Goal: Browse casually

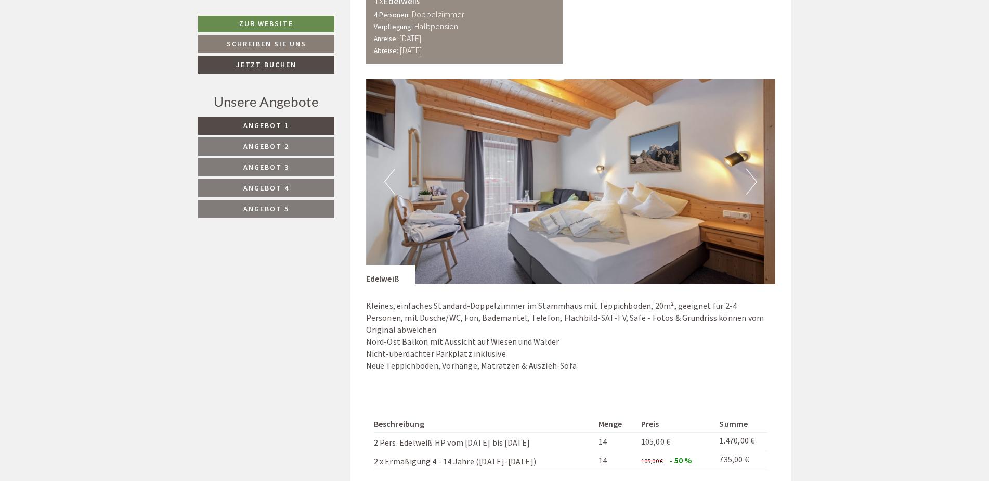
scroll to position [780, 0]
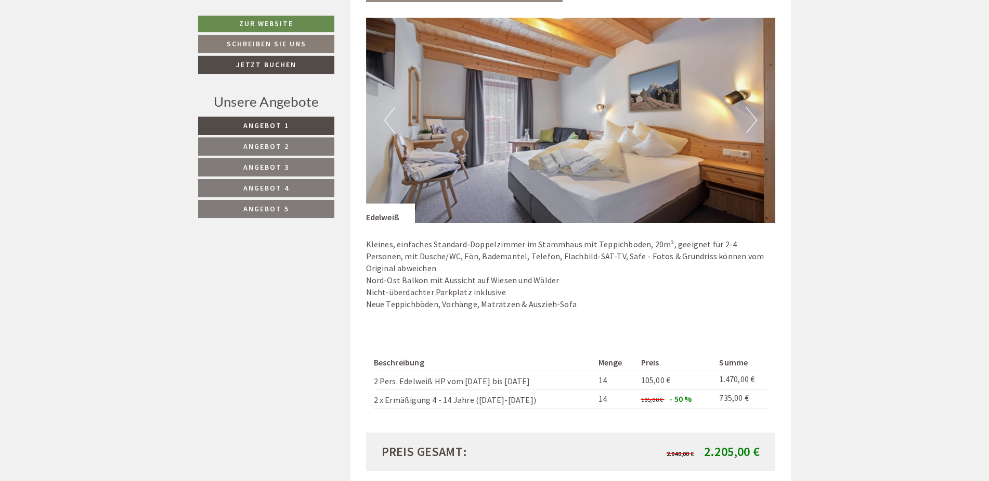
click at [747, 122] on button "Next" at bounding box center [752, 120] width 11 height 26
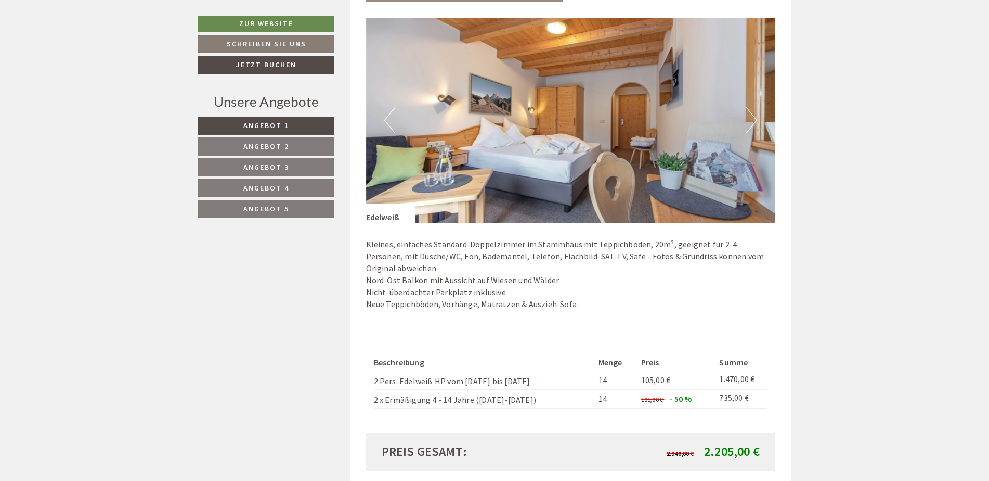
click at [747, 122] on button "Next" at bounding box center [752, 120] width 11 height 26
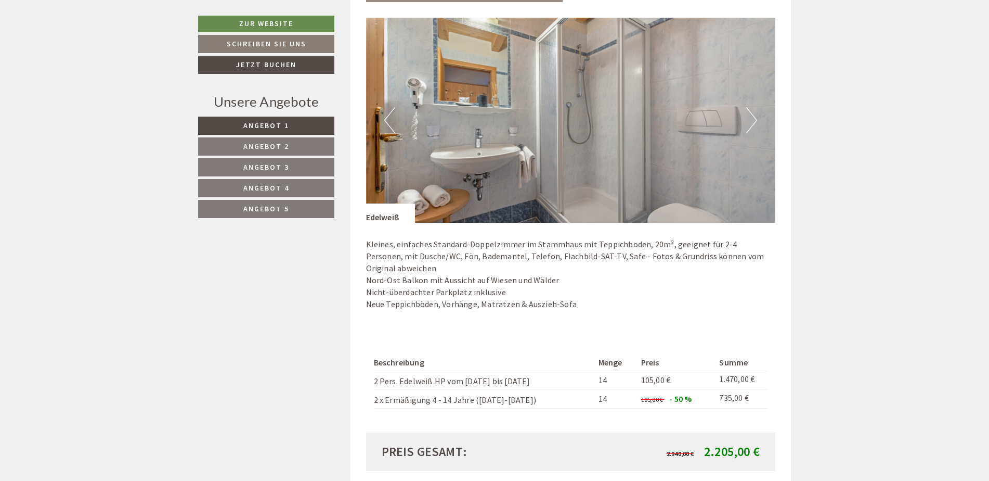
click at [747, 122] on button "Next" at bounding box center [752, 120] width 11 height 26
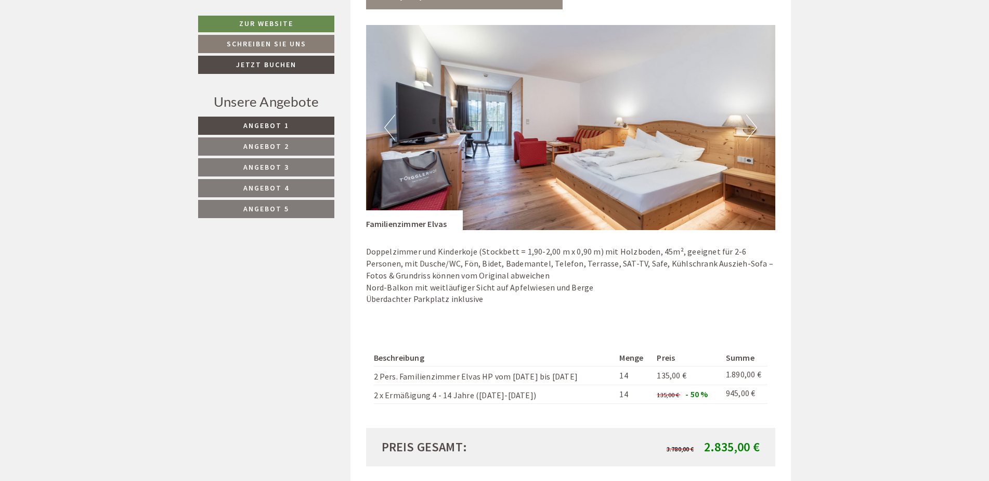
scroll to position [1457, 0]
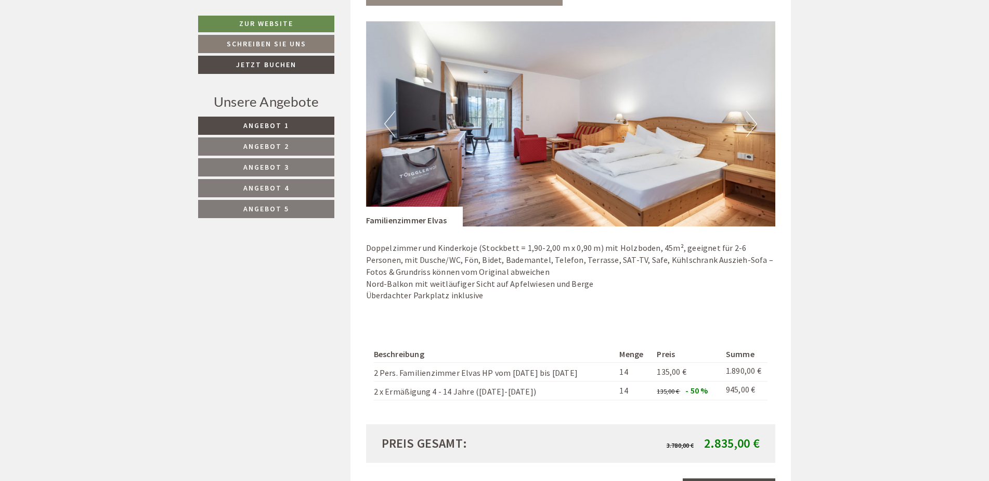
click at [751, 127] on button "Next" at bounding box center [752, 124] width 11 height 26
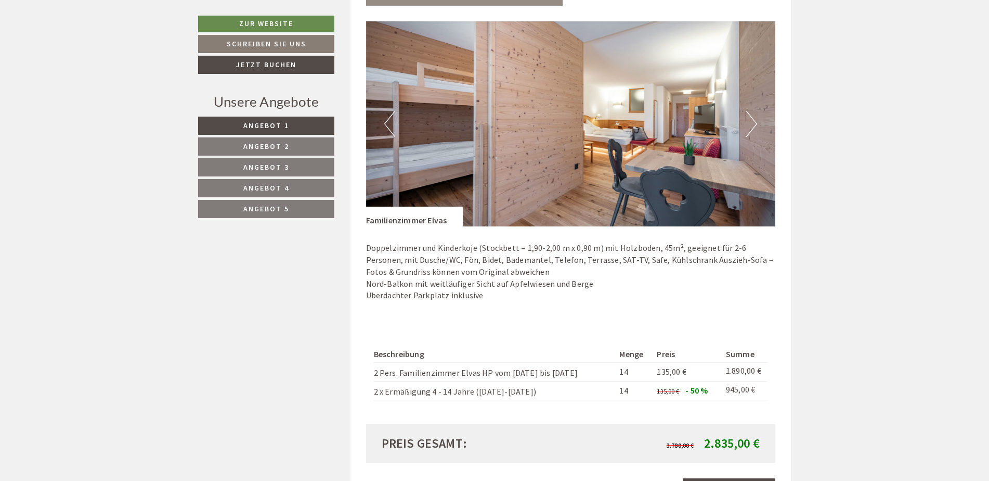
click at [750, 126] on button "Next" at bounding box center [752, 124] width 11 height 26
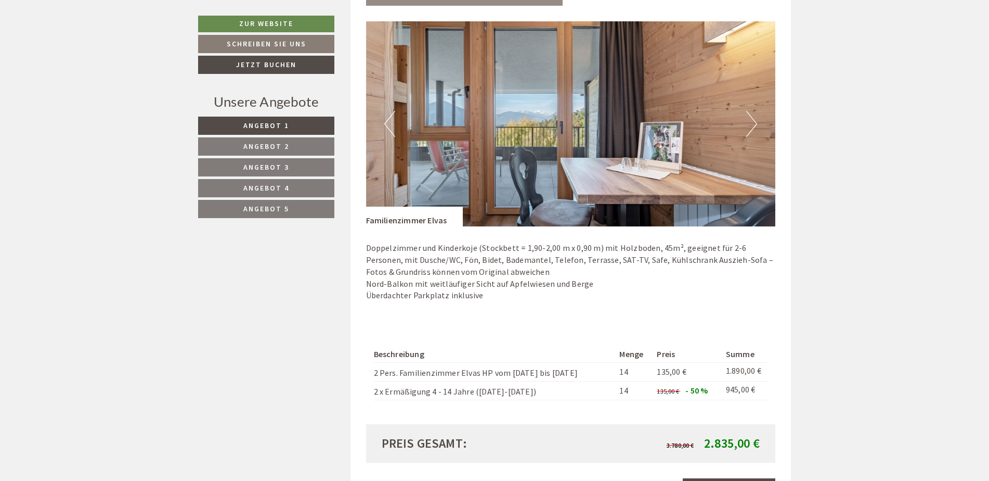
click at [750, 126] on button "Next" at bounding box center [752, 124] width 11 height 26
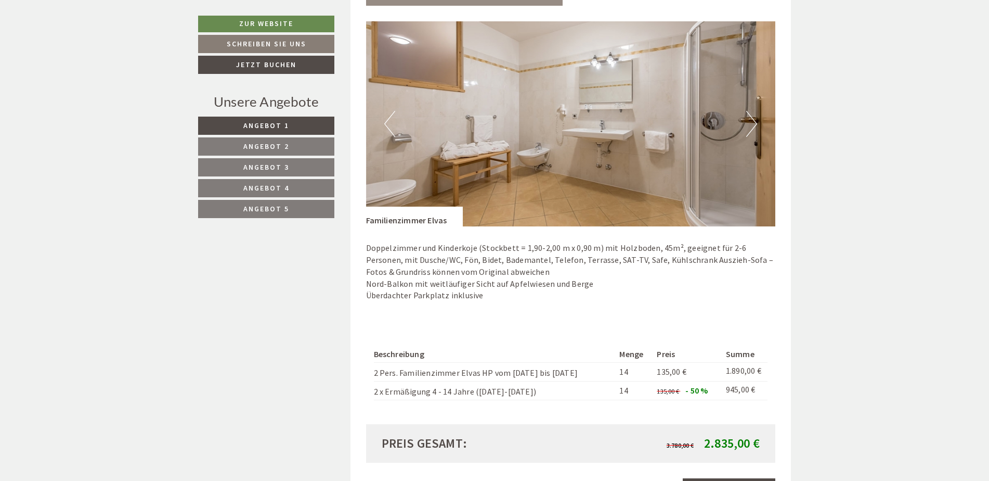
click at [750, 126] on button "Next" at bounding box center [752, 124] width 11 height 26
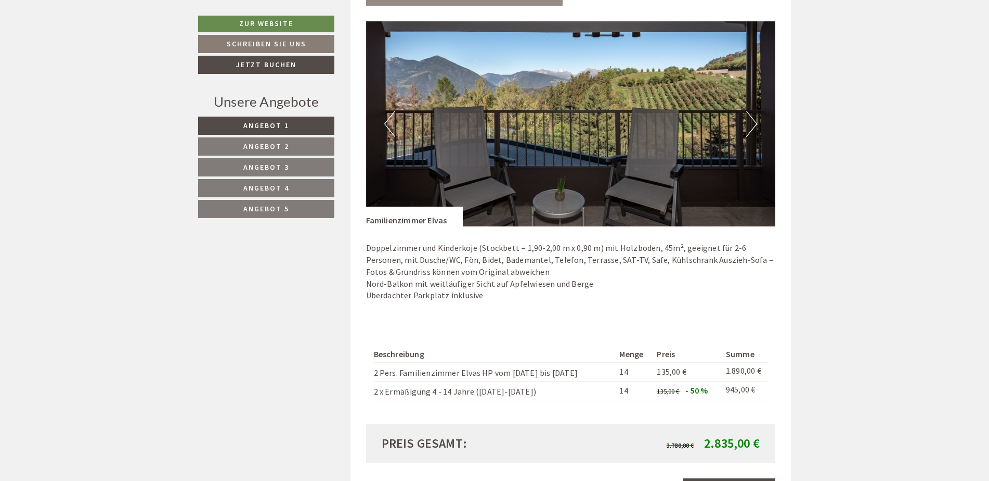
click at [750, 126] on button "Next" at bounding box center [752, 124] width 11 height 26
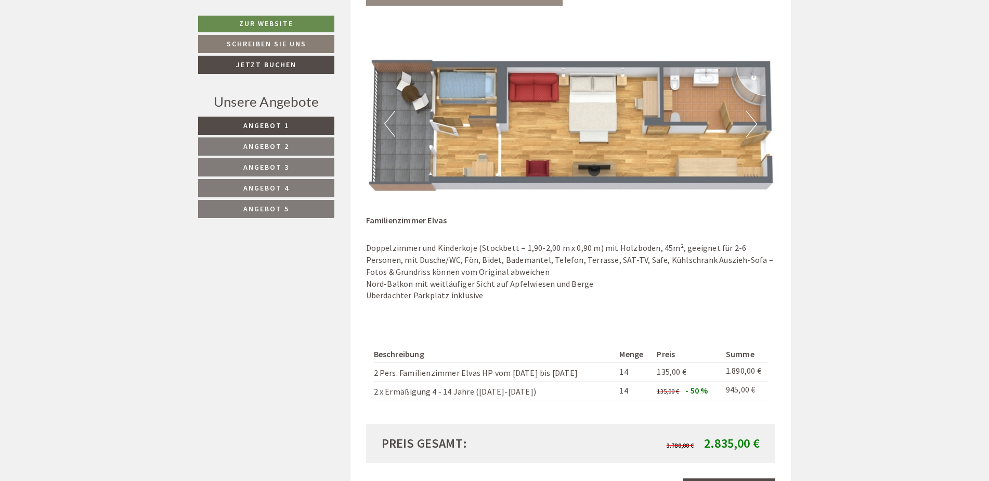
click at [750, 126] on button "Next" at bounding box center [752, 124] width 11 height 26
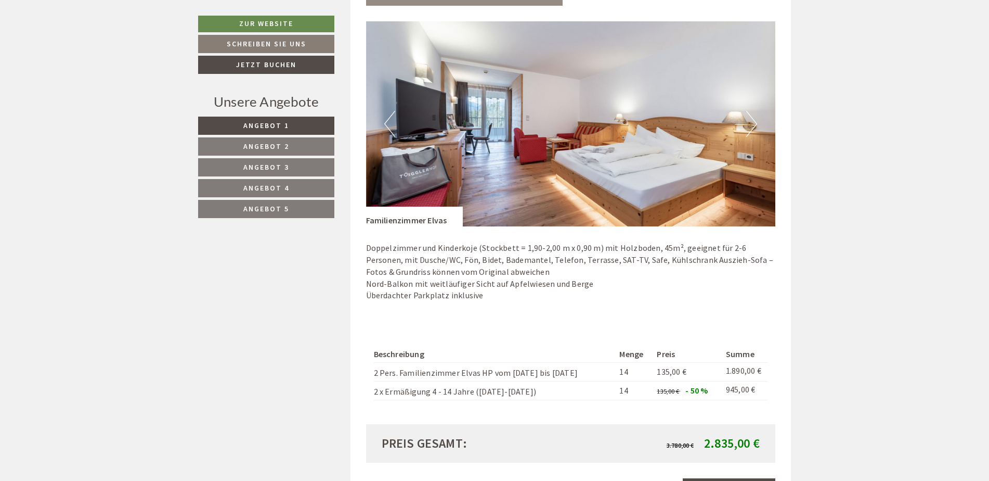
click at [393, 130] on button "Previous" at bounding box center [389, 124] width 11 height 26
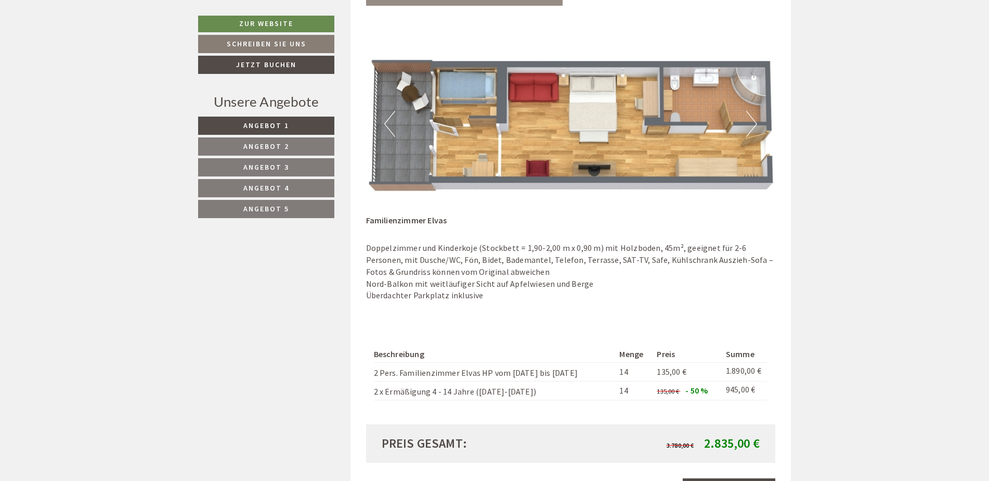
click at [754, 124] on button "Next" at bounding box center [752, 124] width 11 height 26
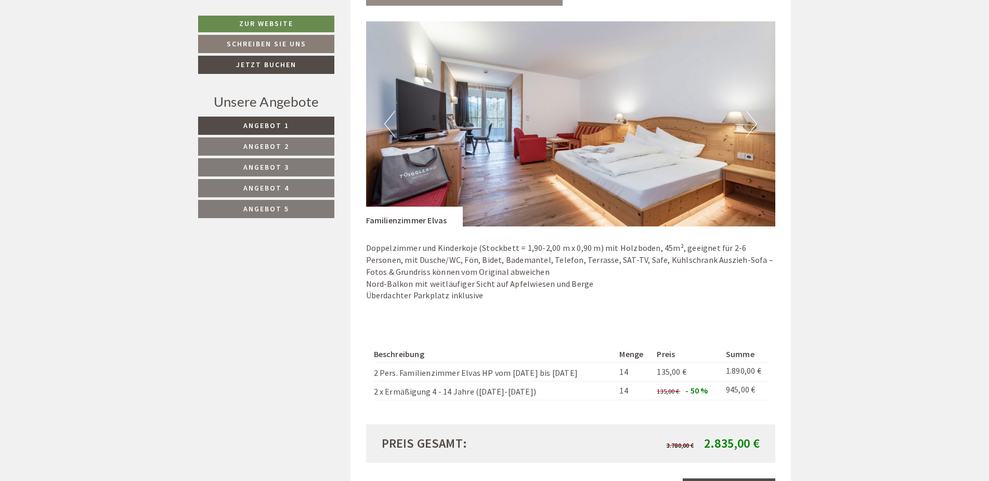
click at [754, 124] on button "Next" at bounding box center [752, 124] width 11 height 26
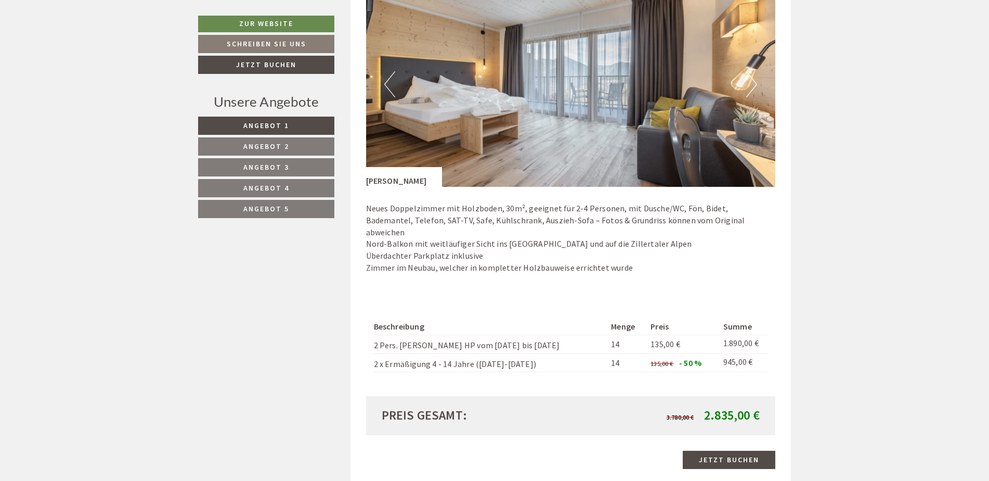
scroll to position [2185, 0]
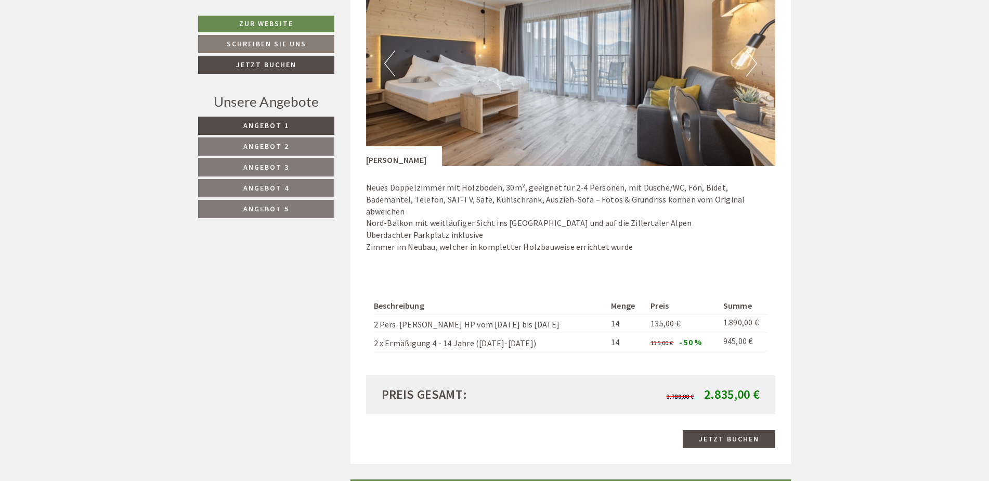
click at [754, 66] on button "Next" at bounding box center [752, 63] width 11 height 26
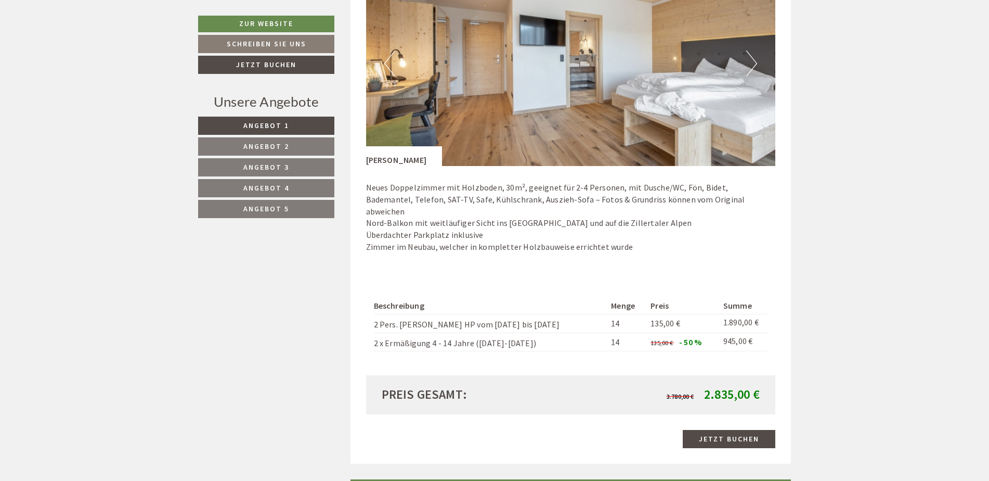
click at [754, 66] on button "Next" at bounding box center [752, 63] width 11 height 26
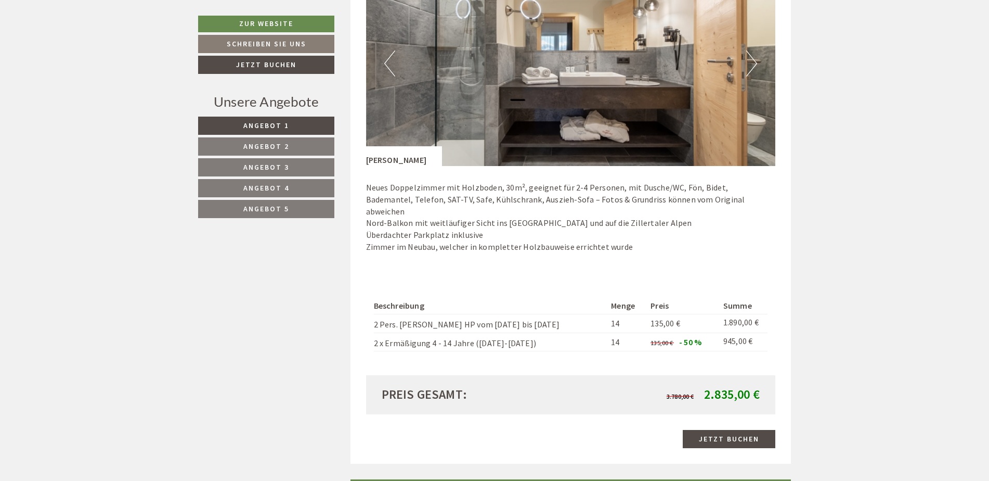
click at [754, 66] on button "Next" at bounding box center [752, 63] width 11 height 26
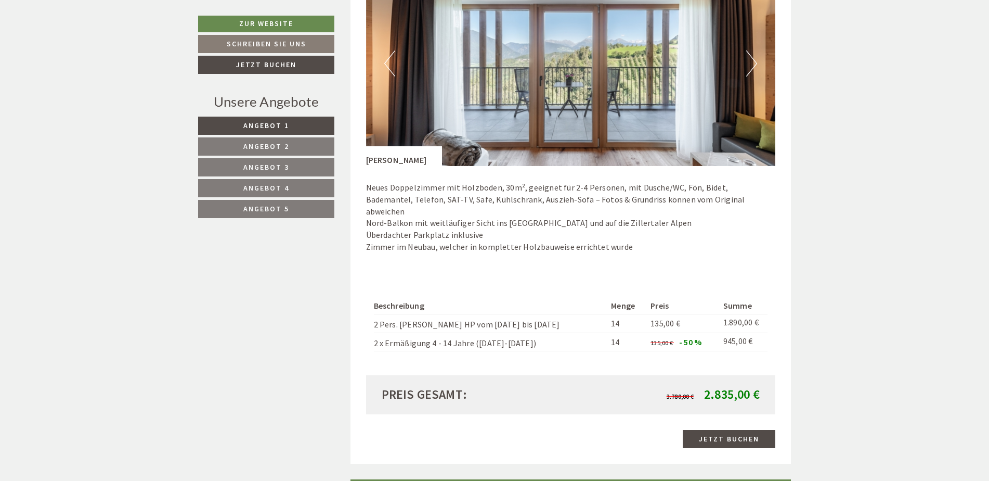
click at [754, 66] on button "Next" at bounding box center [752, 63] width 11 height 26
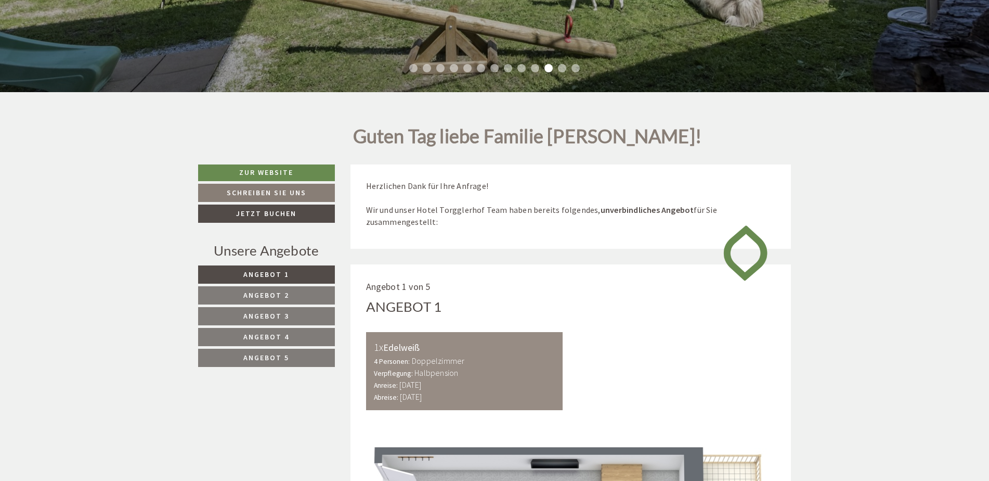
scroll to position [0, 0]
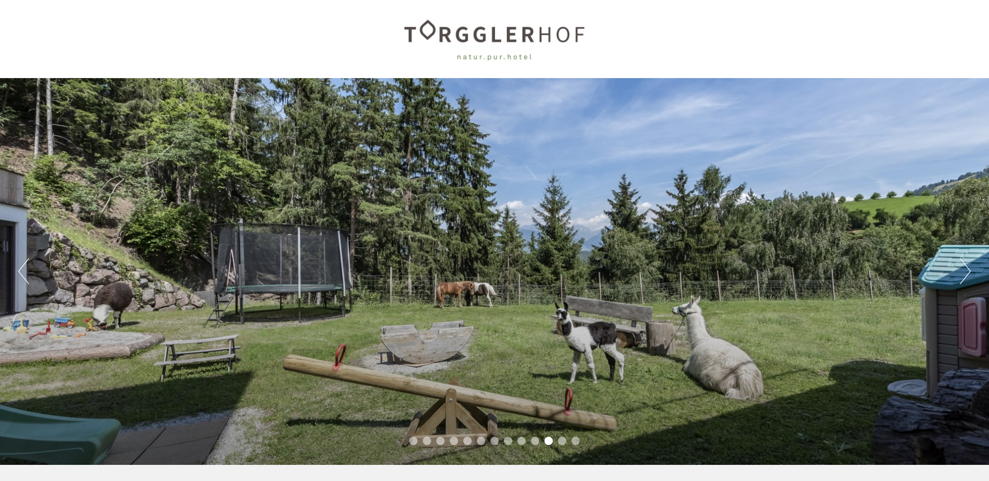
click at [965, 279] on button "Next" at bounding box center [965, 271] width 11 height 26
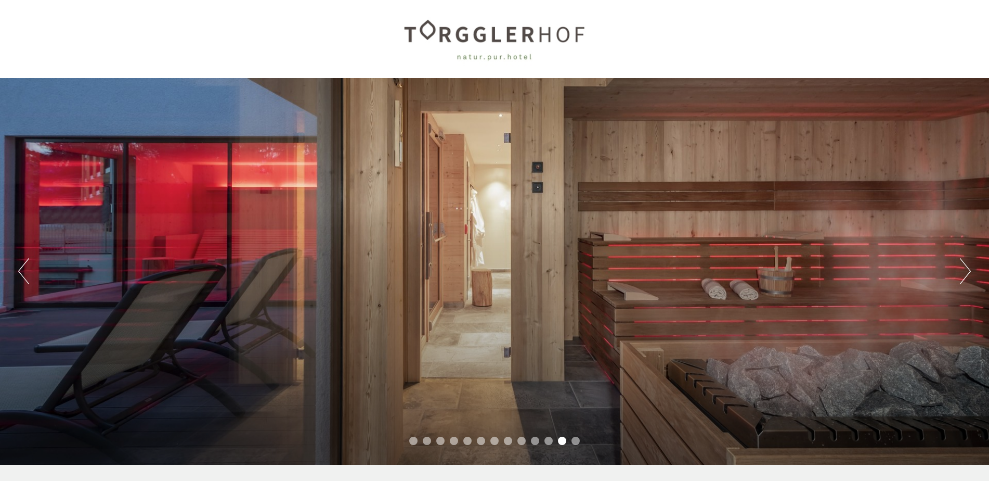
click at [965, 279] on button "Next" at bounding box center [965, 271] width 11 height 26
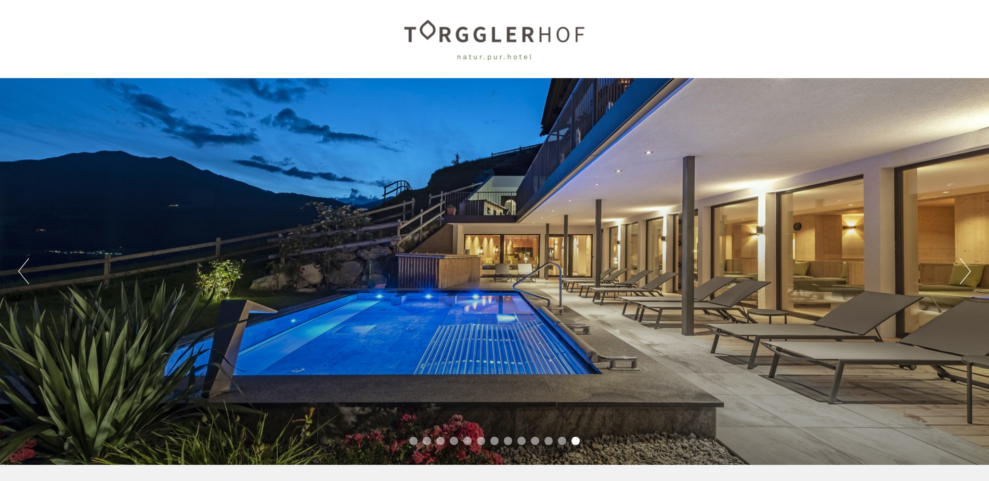
click at [965, 279] on button "Next" at bounding box center [965, 271] width 11 height 26
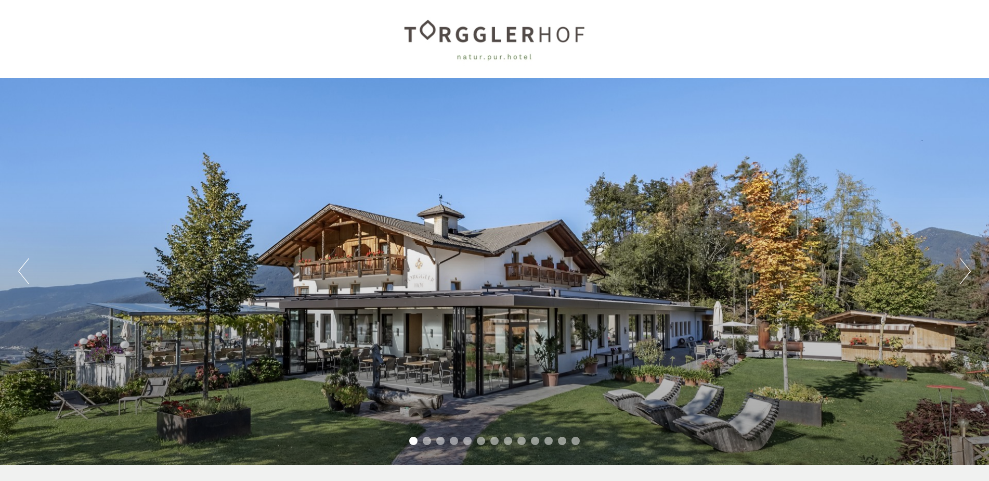
click at [965, 279] on button "Next" at bounding box center [965, 271] width 11 height 26
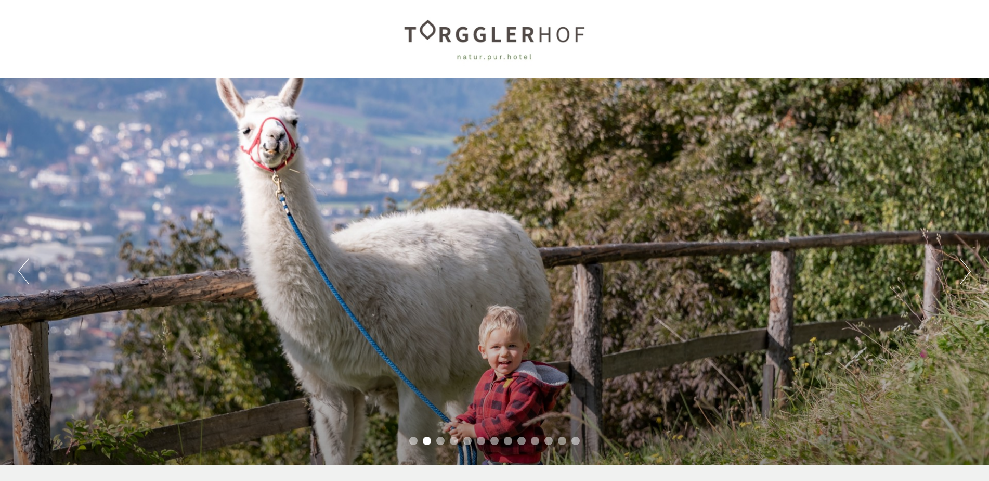
click at [965, 279] on button "Next" at bounding box center [965, 271] width 11 height 26
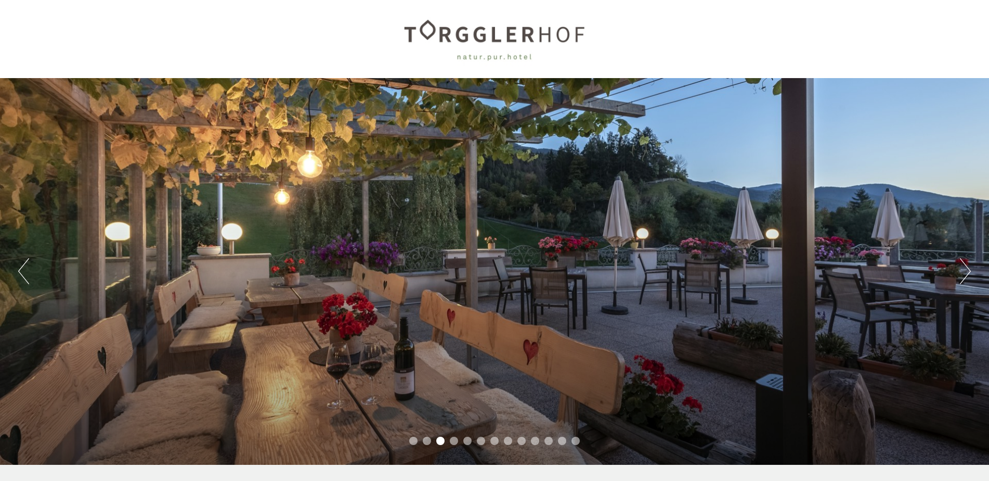
click at [965, 279] on button "Next" at bounding box center [965, 271] width 11 height 26
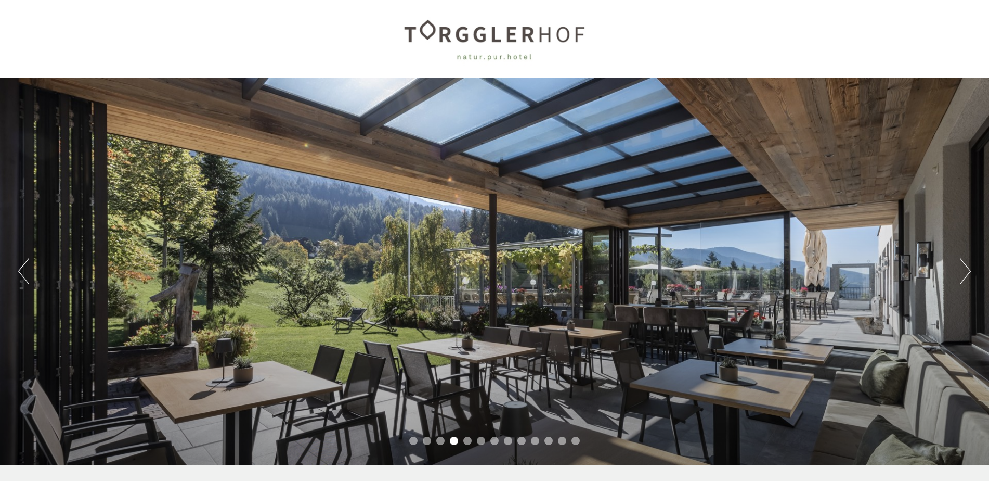
click at [965, 279] on button "Next" at bounding box center [965, 271] width 11 height 26
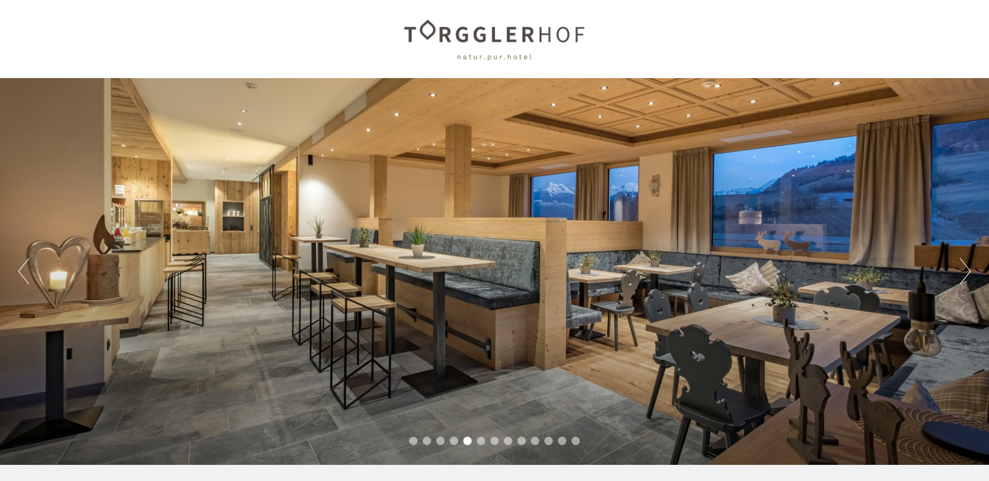
click at [965, 279] on button "Next" at bounding box center [965, 271] width 11 height 26
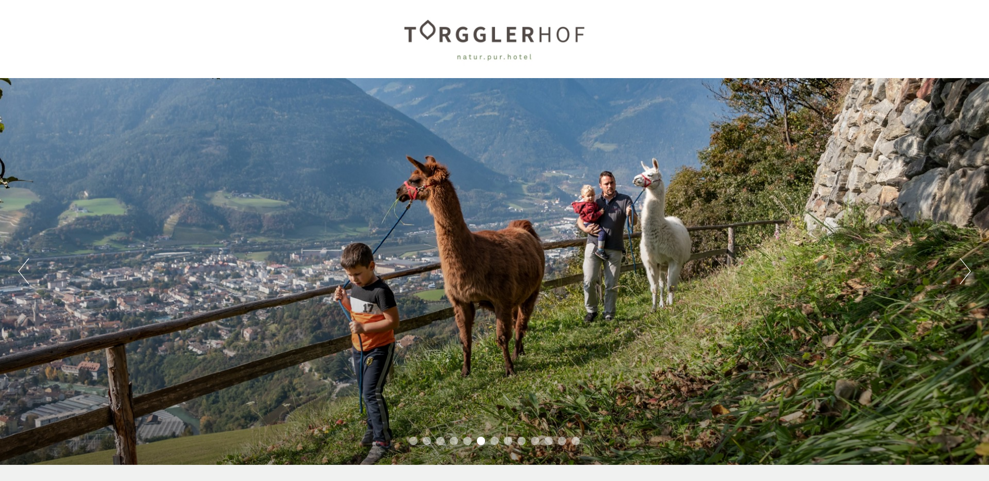
click at [965, 279] on button "Next" at bounding box center [965, 271] width 11 height 26
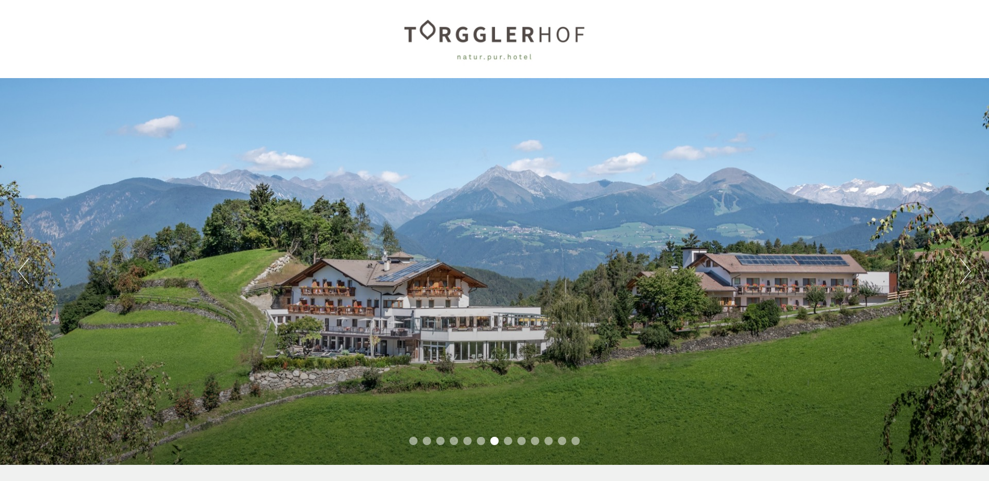
click at [965, 279] on button "Next" at bounding box center [965, 271] width 11 height 26
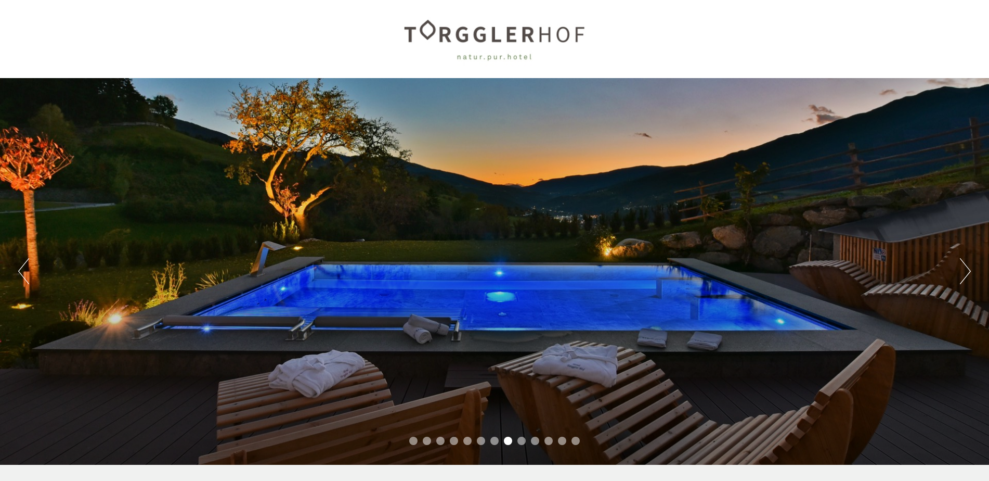
click at [965, 279] on button "Next" at bounding box center [965, 271] width 11 height 26
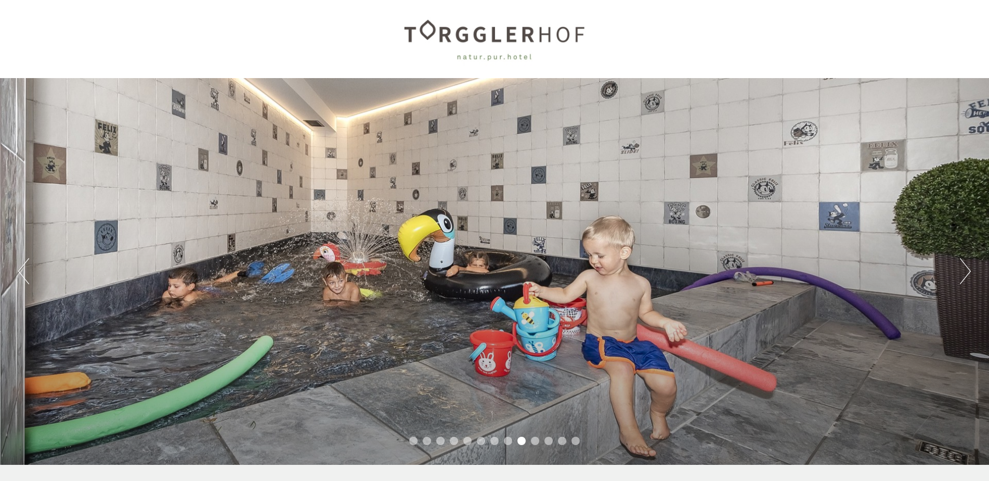
click at [965, 279] on button "Next" at bounding box center [965, 271] width 11 height 26
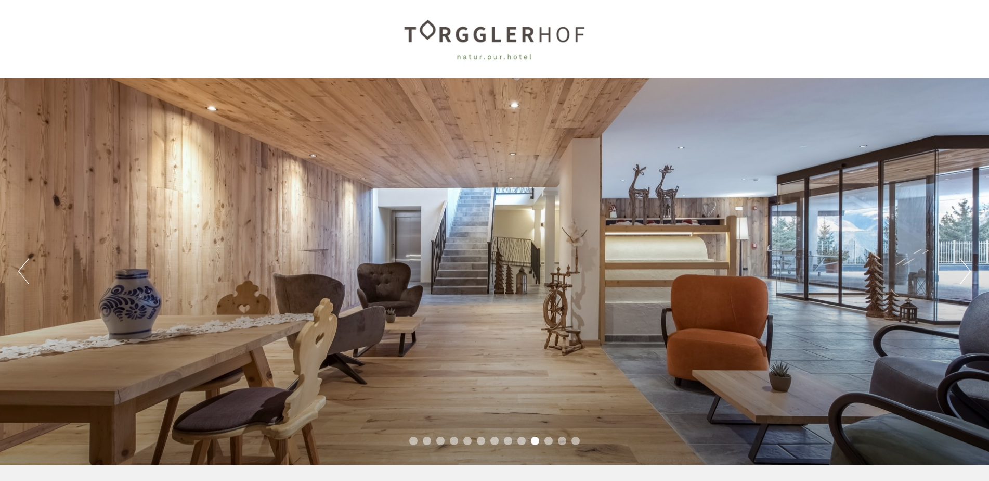
click at [965, 279] on button "Next" at bounding box center [965, 271] width 11 height 26
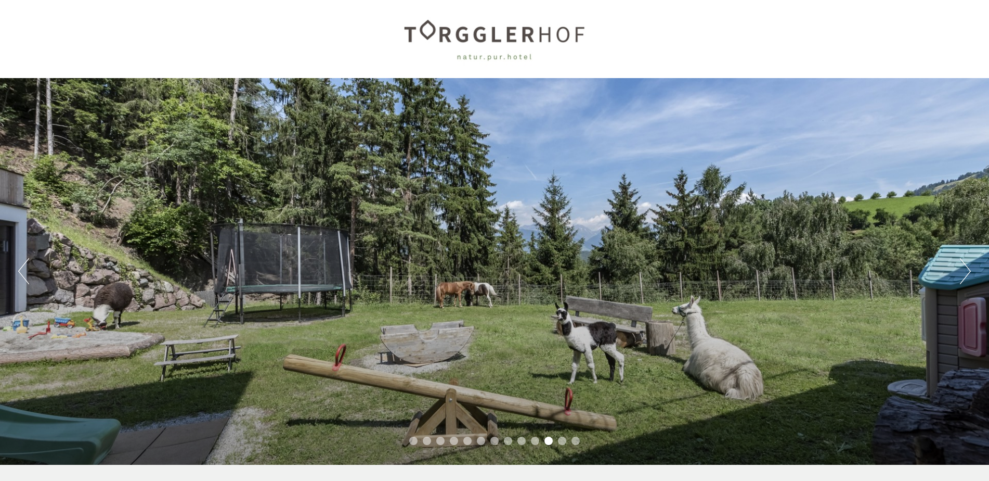
click at [965, 279] on button "Next" at bounding box center [965, 271] width 11 height 26
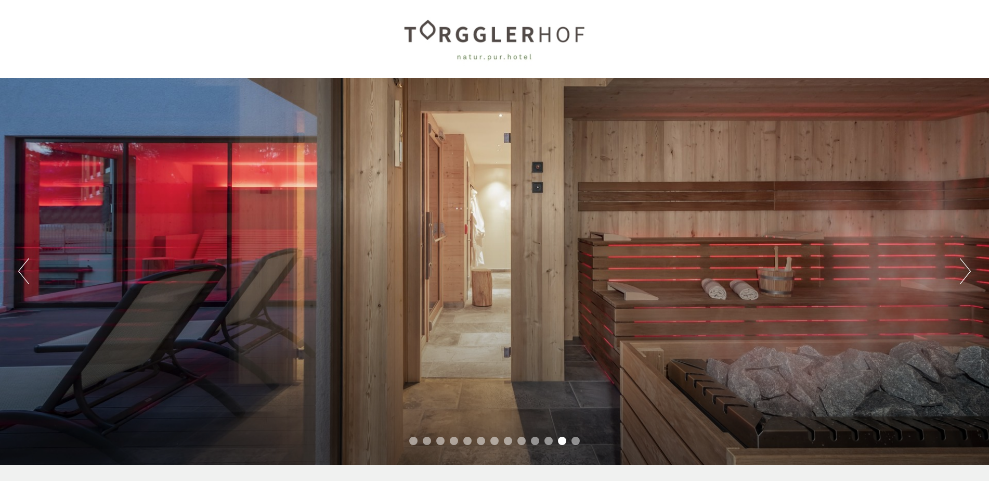
click at [965, 279] on button "Next" at bounding box center [965, 271] width 11 height 26
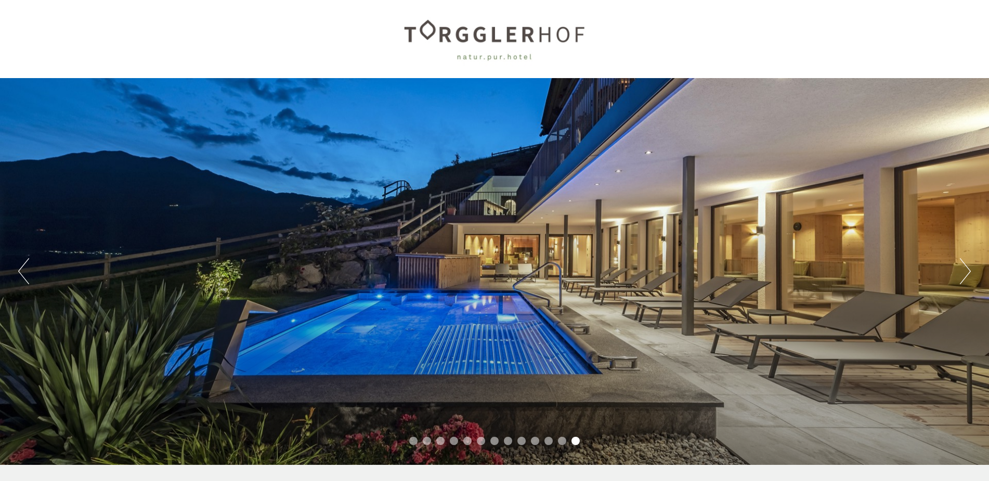
click at [515, 39] on div at bounding box center [494, 39] width 583 height 68
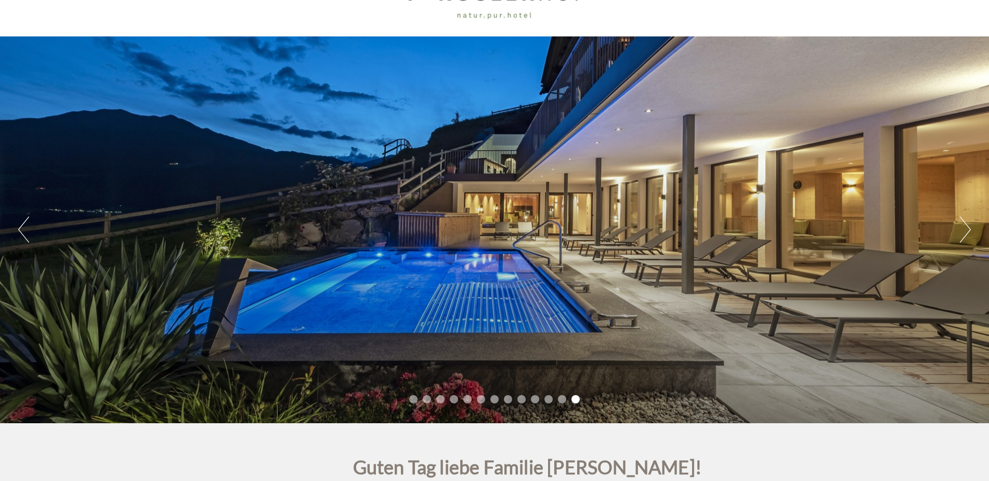
scroll to position [156, 0]
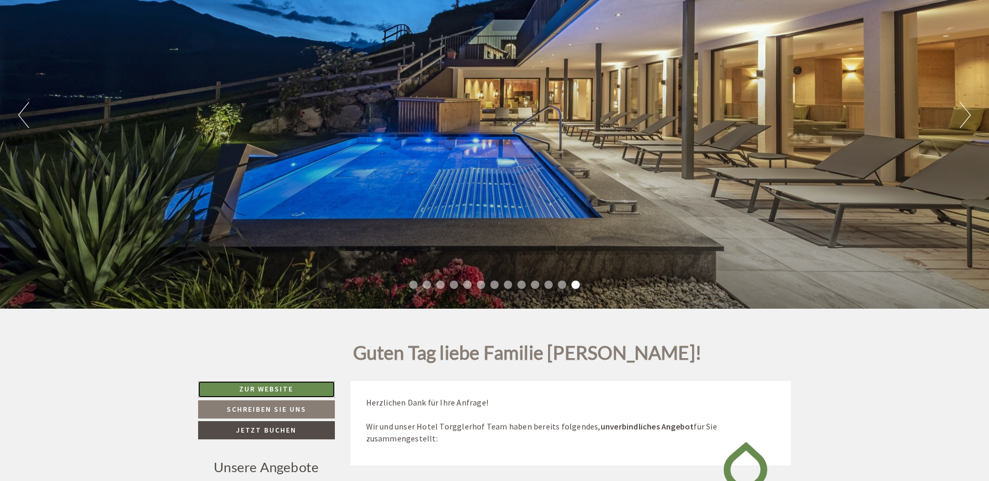
click at [273, 382] on link "Zur Website" at bounding box center [266, 389] width 137 height 17
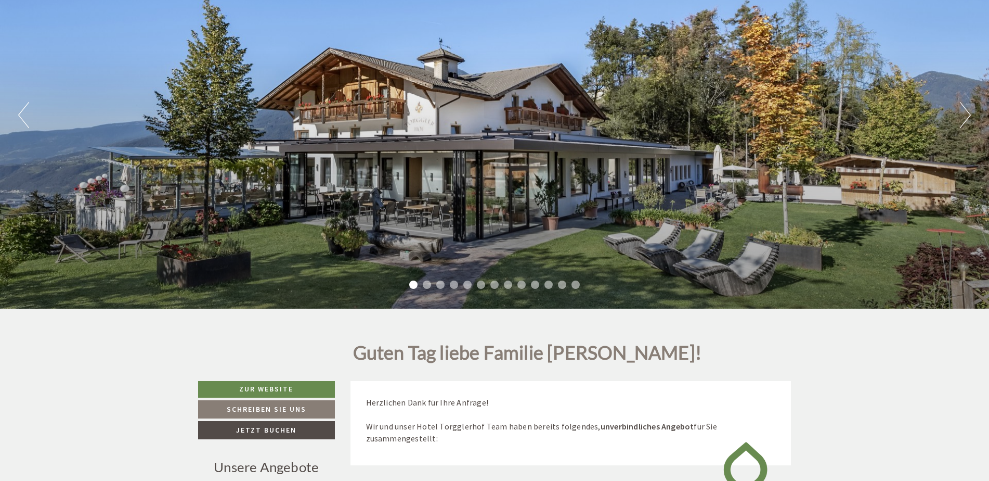
click at [960, 117] on div "Previous Next 1 2 3 4 5 6 7 8 9 10 11 12 13" at bounding box center [494, 115] width 989 height 387
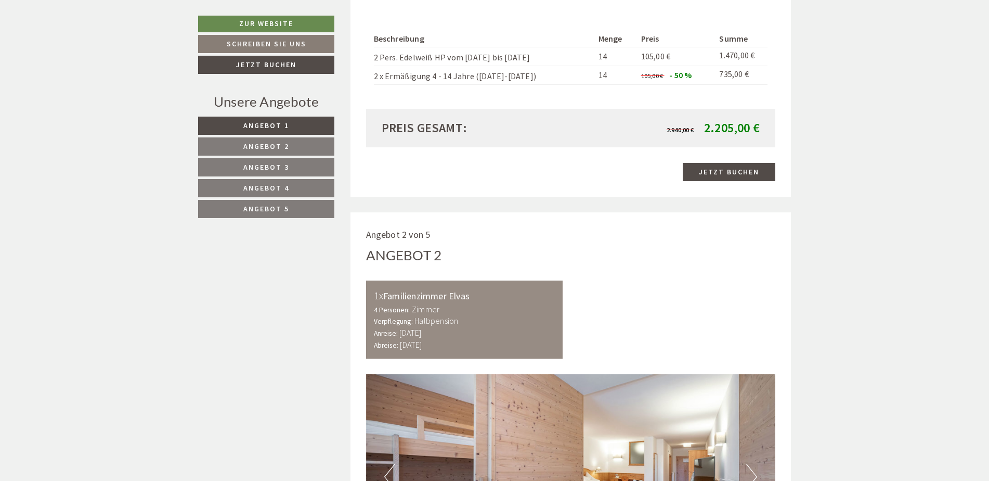
scroll to position [1249, 0]
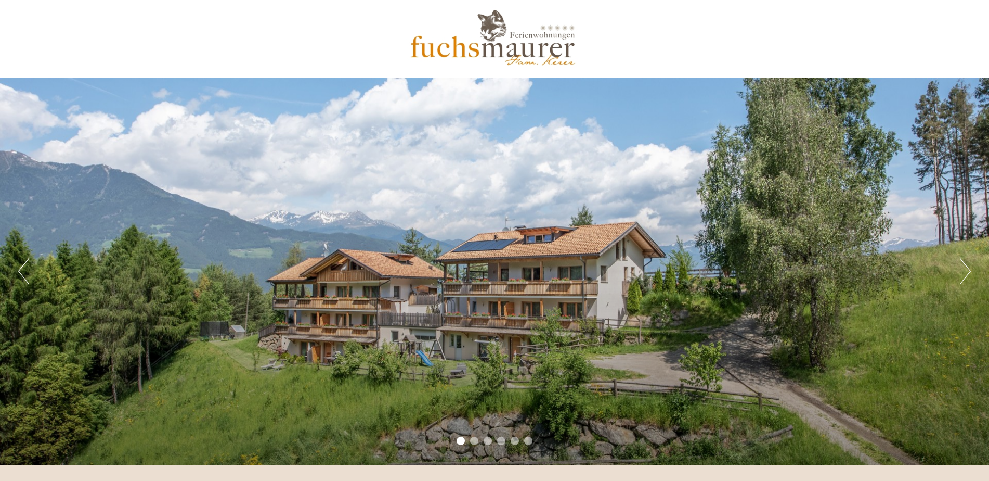
click at [970, 279] on button "Next" at bounding box center [965, 271] width 11 height 26
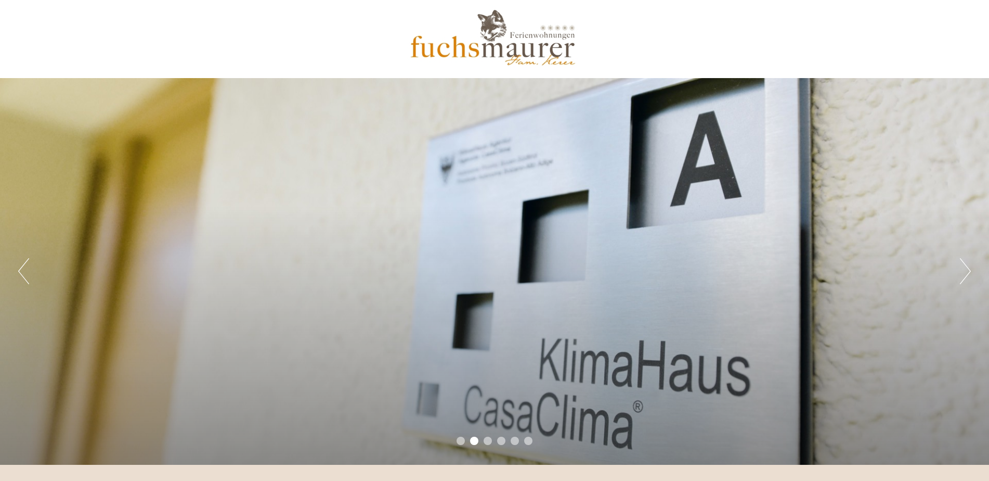
click at [970, 279] on button "Next" at bounding box center [965, 271] width 11 height 26
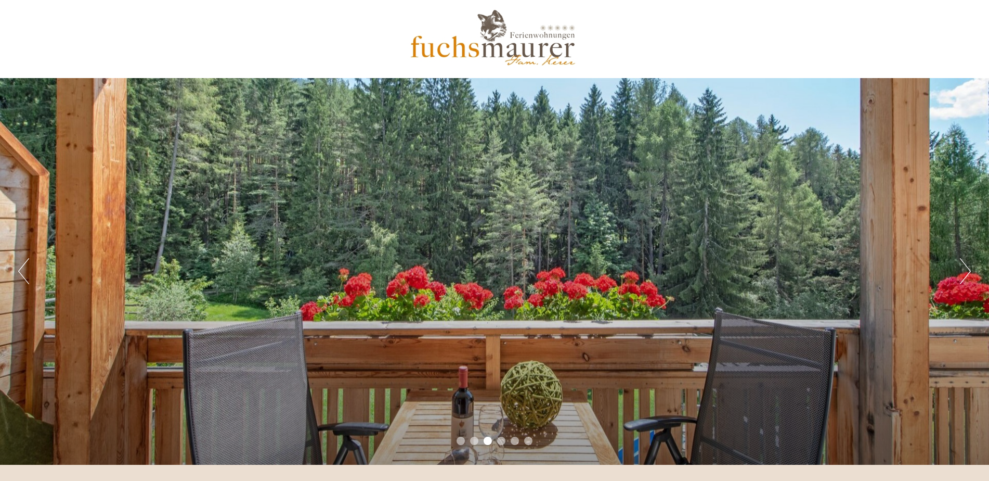
click at [970, 279] on button "Next" at bounding box center [965, 271] width 11 height 26
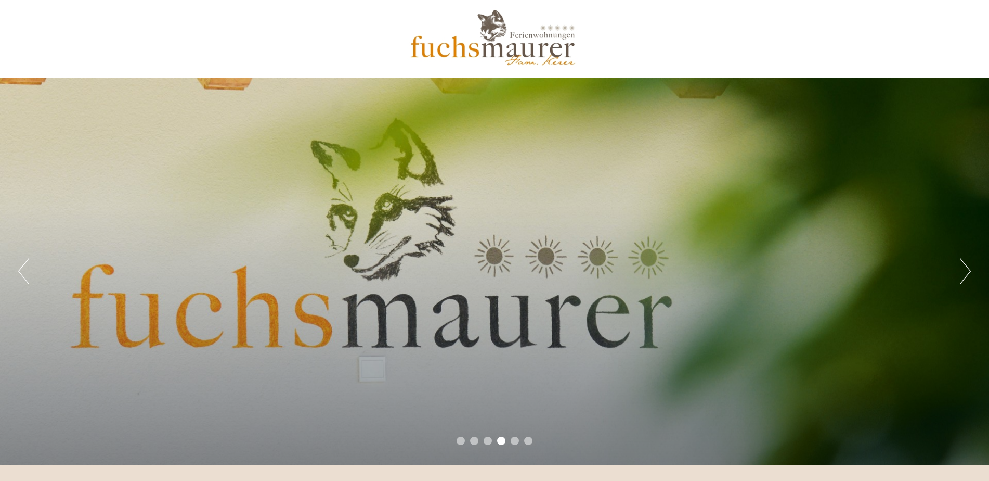
click at [970, 279] on button "Next" at bounding box center [965, 271] width 11 height 26
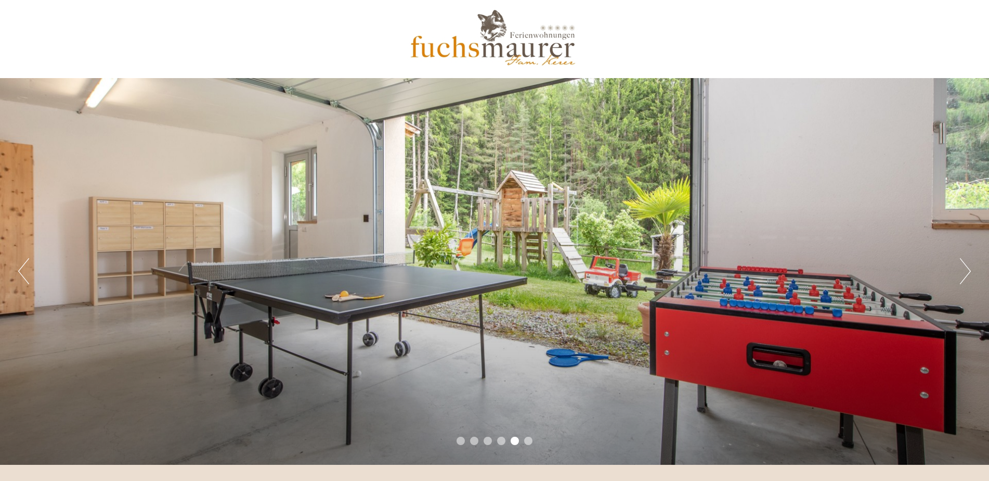
click at [970, 279] on button "Next" at bounding box center [965, 271] width 11 height 26
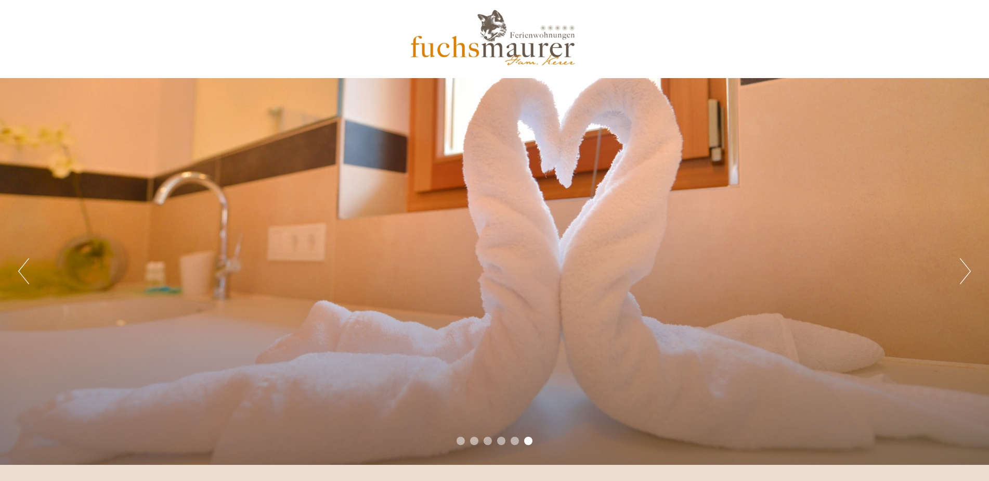
click at [970, 279] on button "Next" at bounding box center [965, 271] width 11 height 26
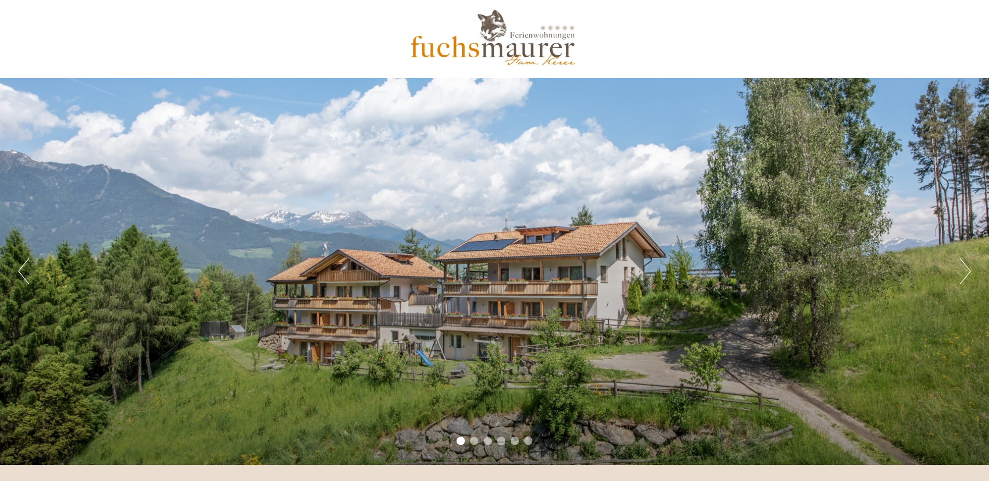
click at [970, 279] on button "Next" at bounding box center [965, 271] width 11 height 26
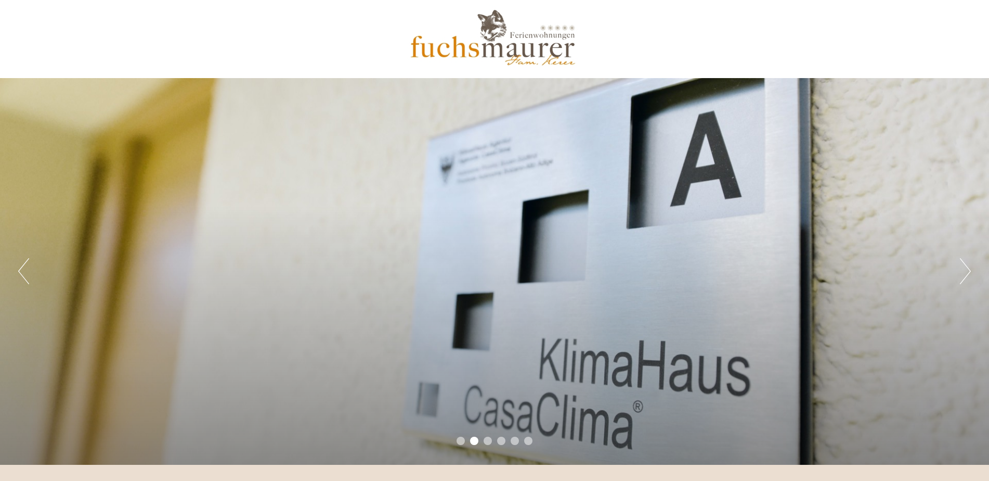
click at [970, 279] on button "Next" at bounding box center [965, 271] width 11 height 26
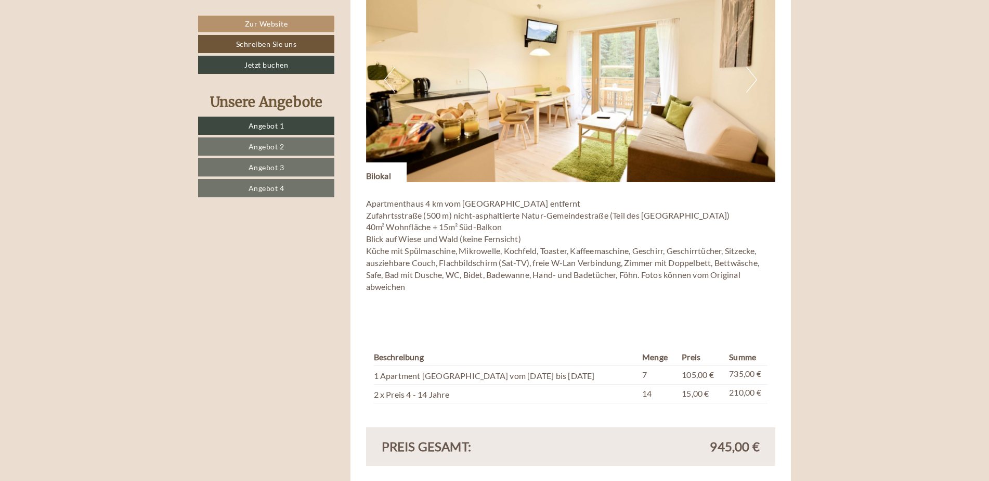
scroll to position [728, 0]
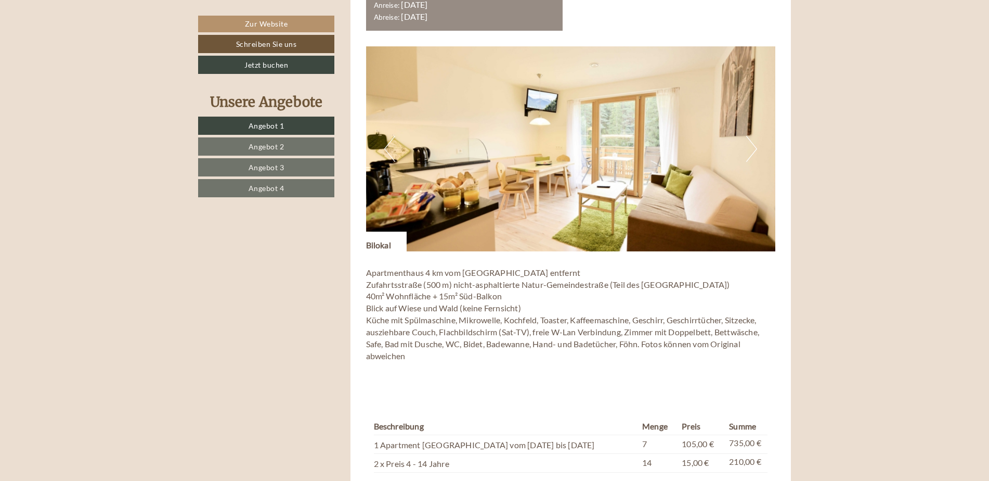
click at [752, 142] on button "Next" at bounding box center [752, 149] width 11 height 26
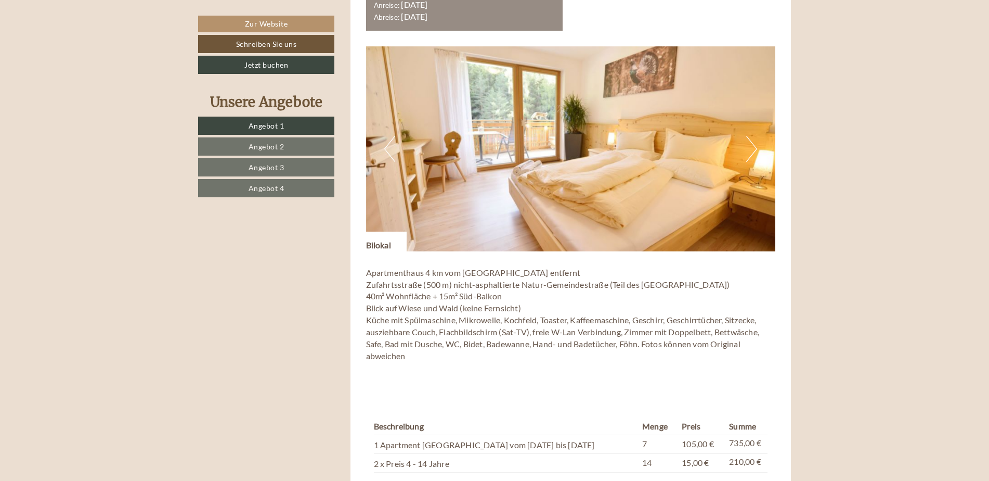
click at [752, 142] on button "Next" at bounding box center [752, 149] width 11 height 26
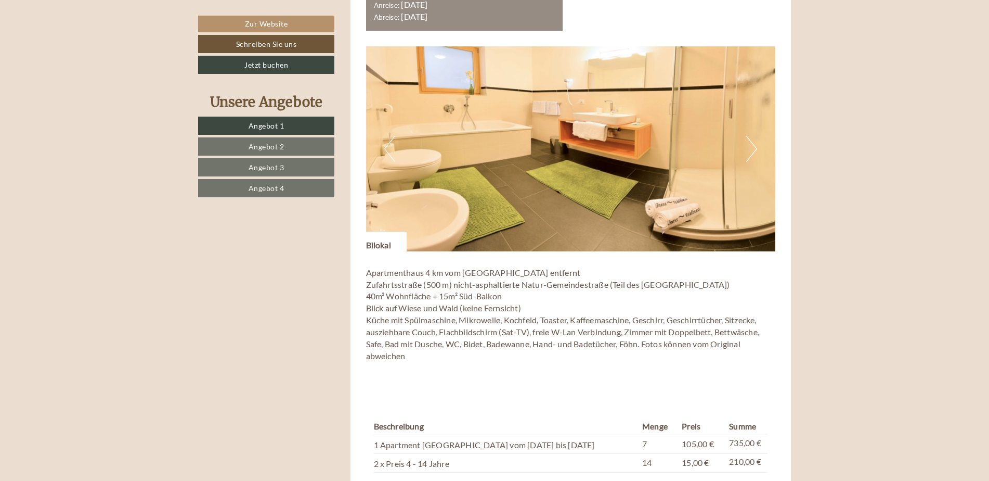
click at [752, 142] on button "Next" at bounding box center [752, 149] width 11 height 26
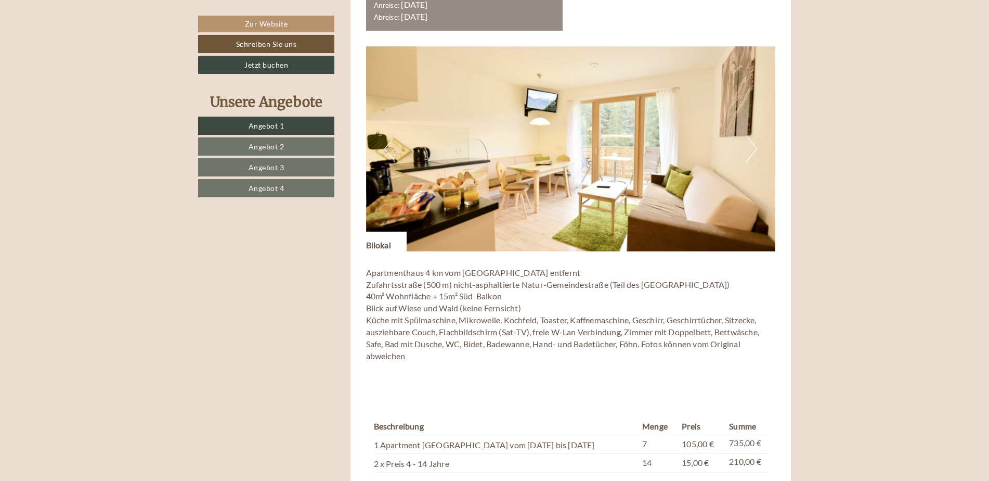
click at [752, 144] on button "Next" at bounding box center [752, 149] width 11 height 26
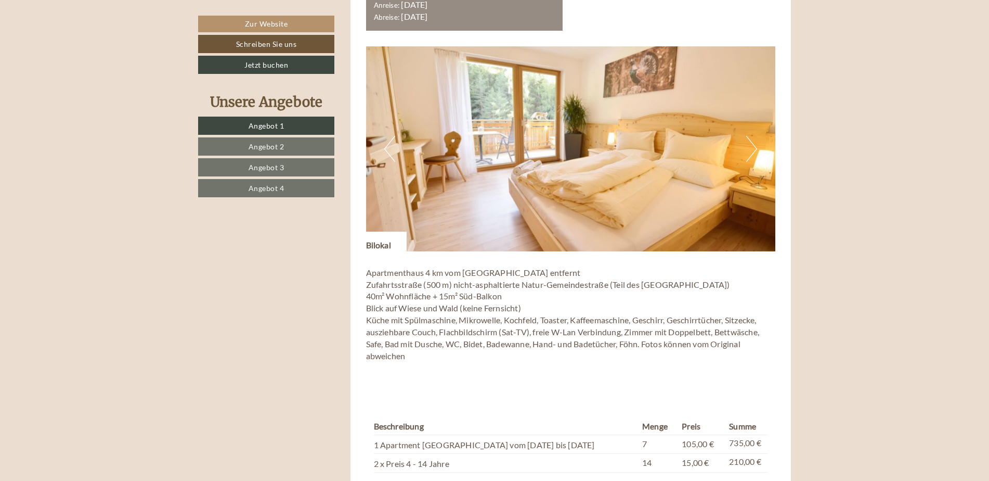
click at [752, 144] on button "Next" at bounding box center [752, 149] width 11 height 26
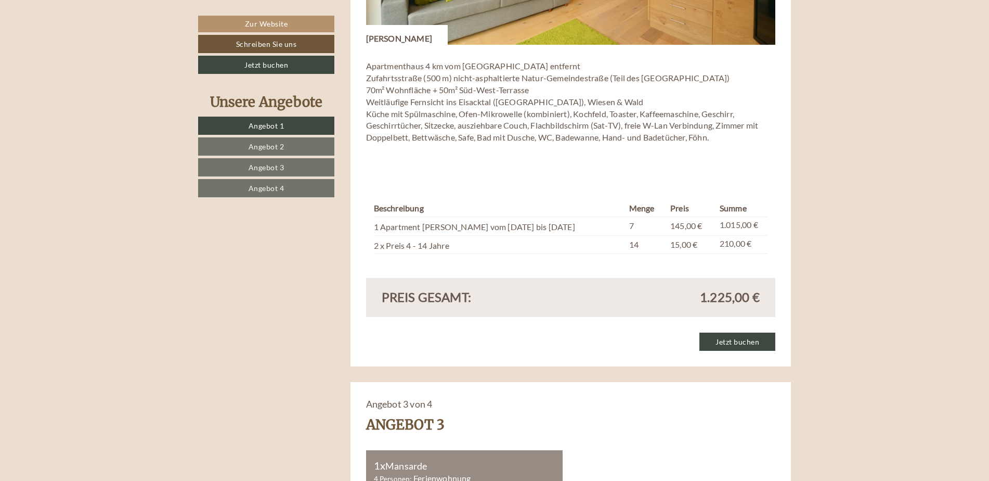
scroll to position [1509, 0]
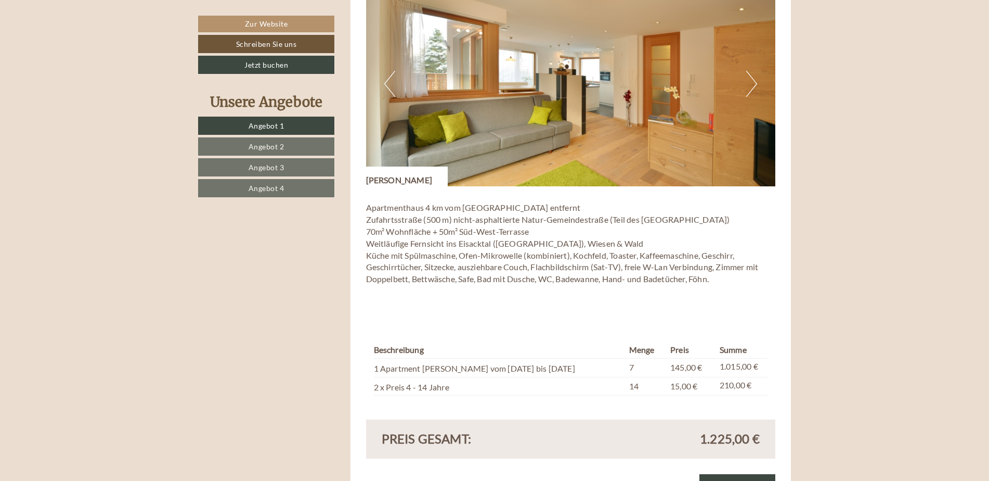
click at [750, 90] on button "Next" at bounding box center [752, 84] width 11 height 26
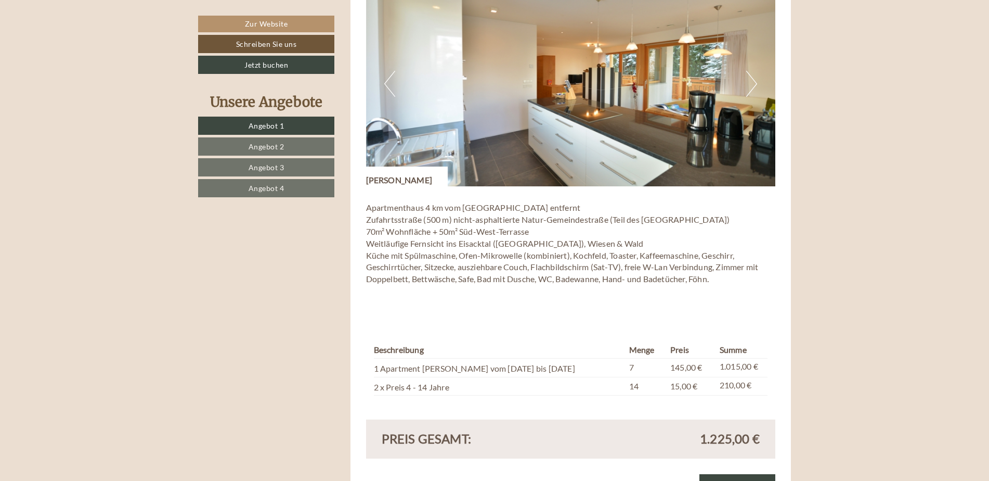
click at [750, 90] on button "Next" at bounding box center [752, 84] width 11 height 26
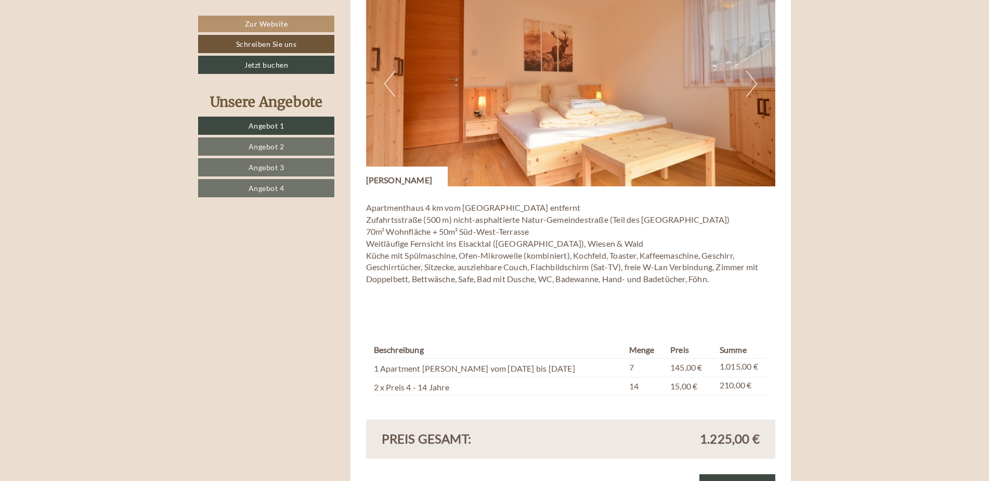
click at [750, 90] on button "Next" at bounding box center [752, 84] width 11 height 26
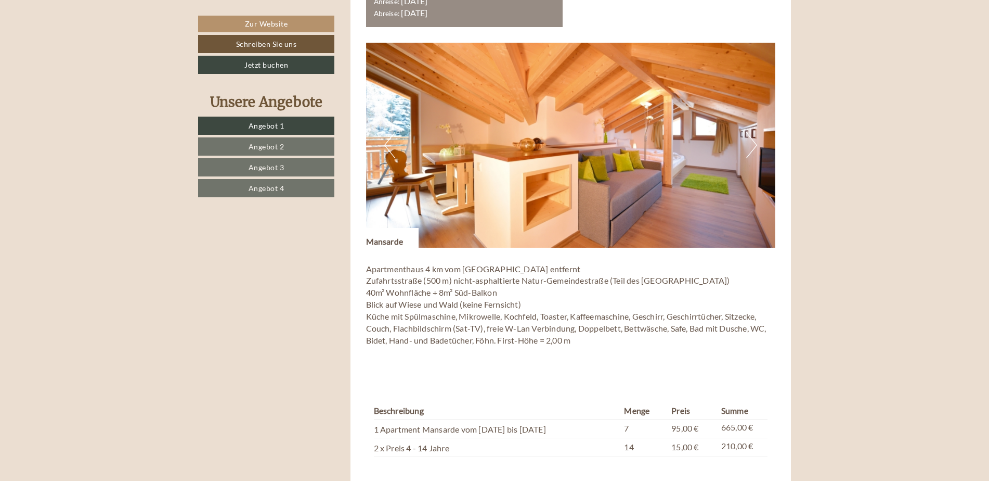
scroll to position [2133, 0]
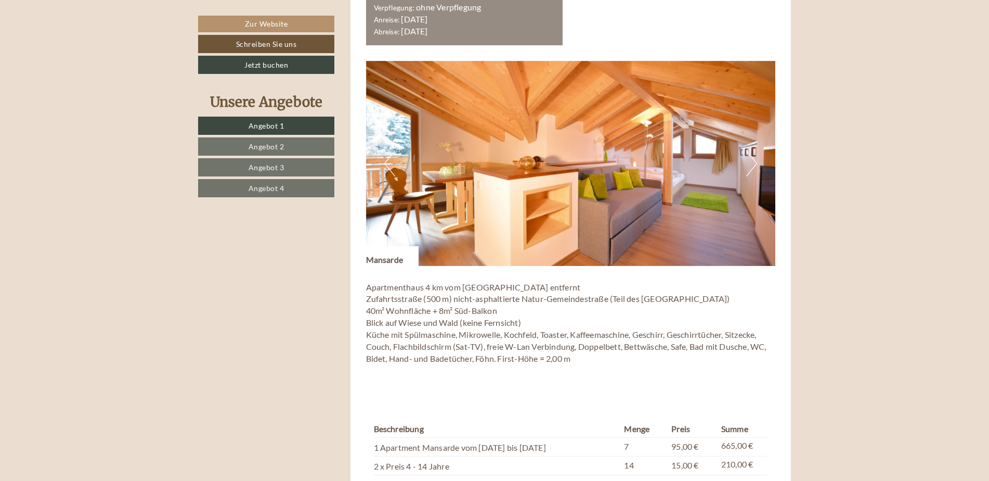
click at [753, 158] on button "Next" at bounding box center [752, 163] width 11 height 26
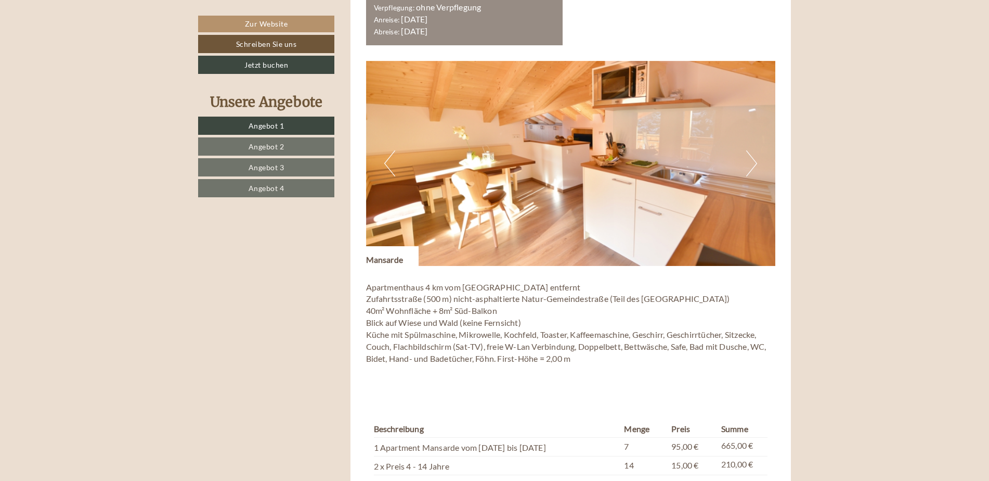
click at [753, 158] on button "Next" at bounding box center [752, 163] width 11 height 26
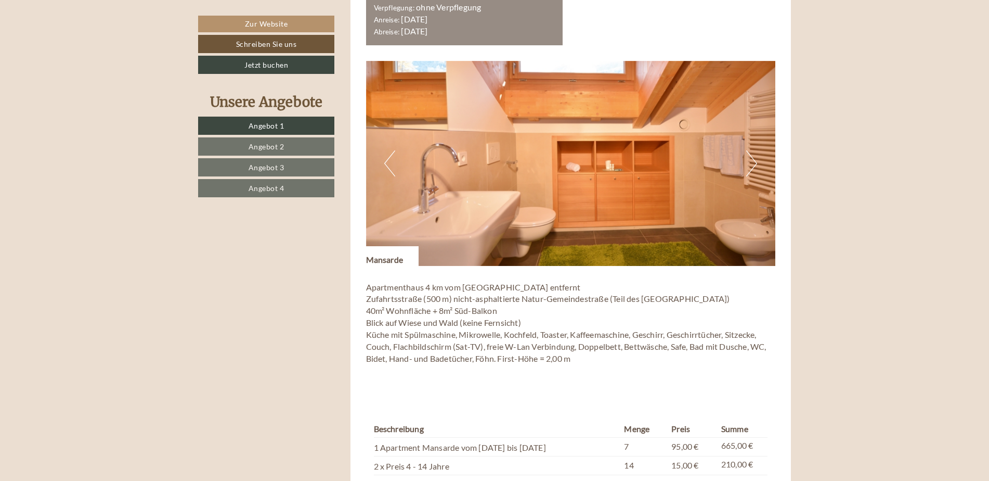
click at [753, 158] on button "Next" at bounding box center [752, 163] width 11 height 26
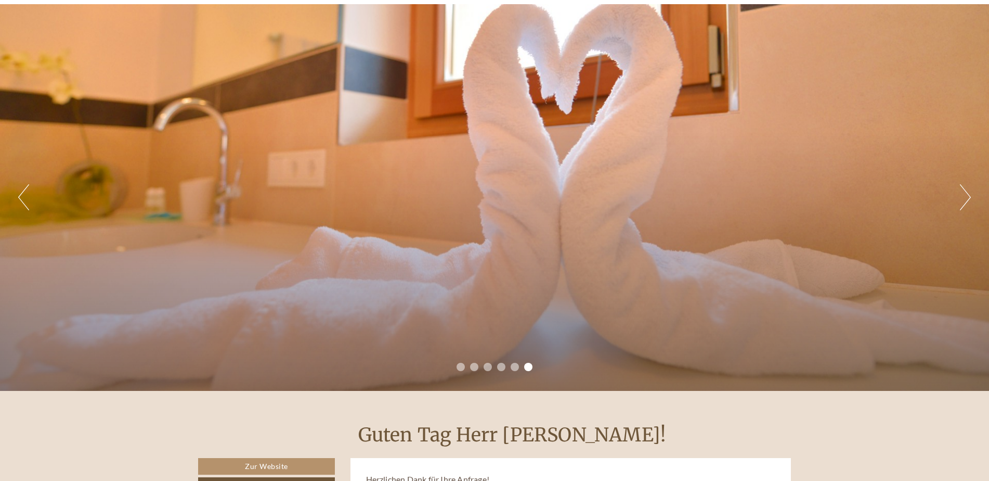
scroll to position [0, 0]
